Goal: Task Accomplishment & Management: Manage account settings

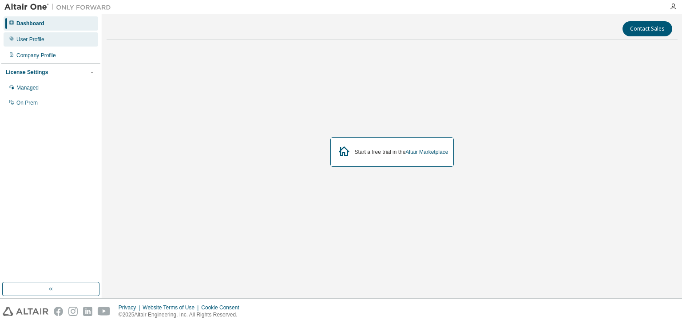
click at [24, 38] on div "User Profile" at bounding box center [30, 39] width 28 height 7
